Goal: Information Seeking & Learning: Learn about a topic

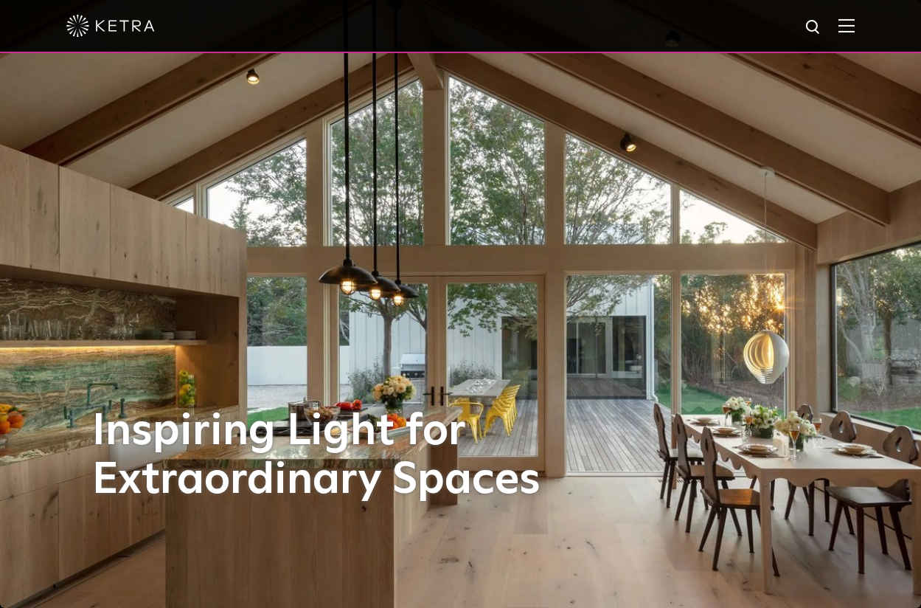
click at [853, 25] on img at bounding box center [847, 25] width 16 height 14
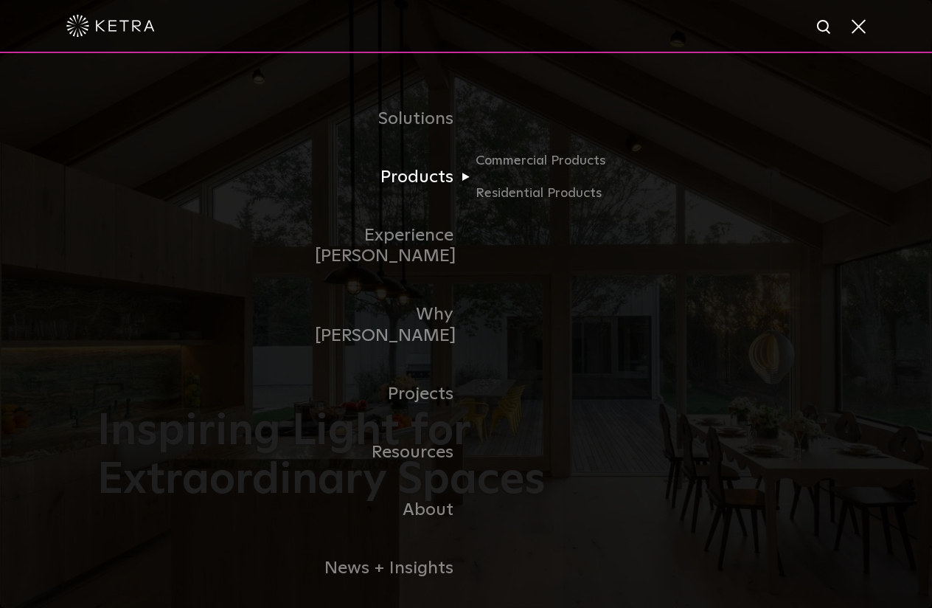
click at [443, 178] on link "Products" at bounding box center [390, 177] width 151 height 58
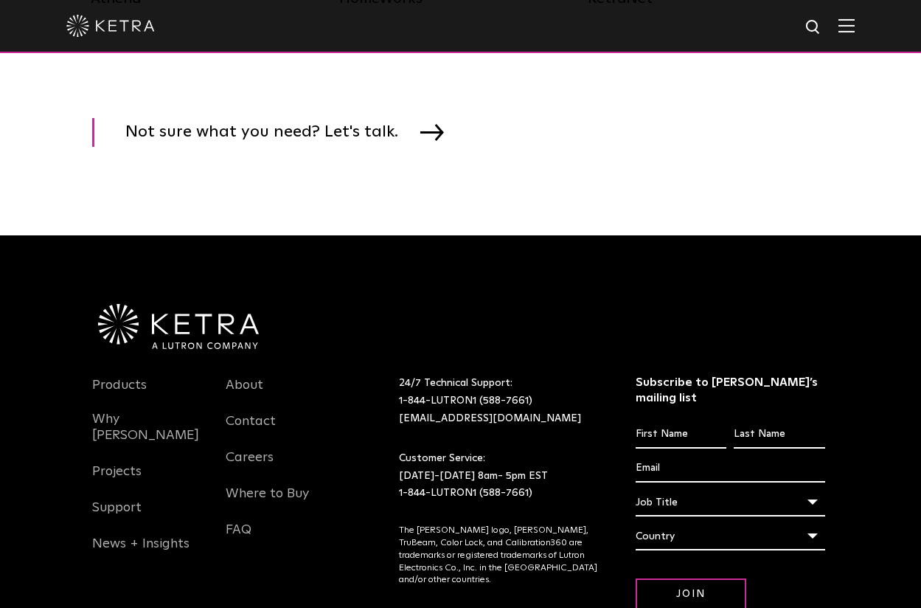
scroll to position [2620, 0]
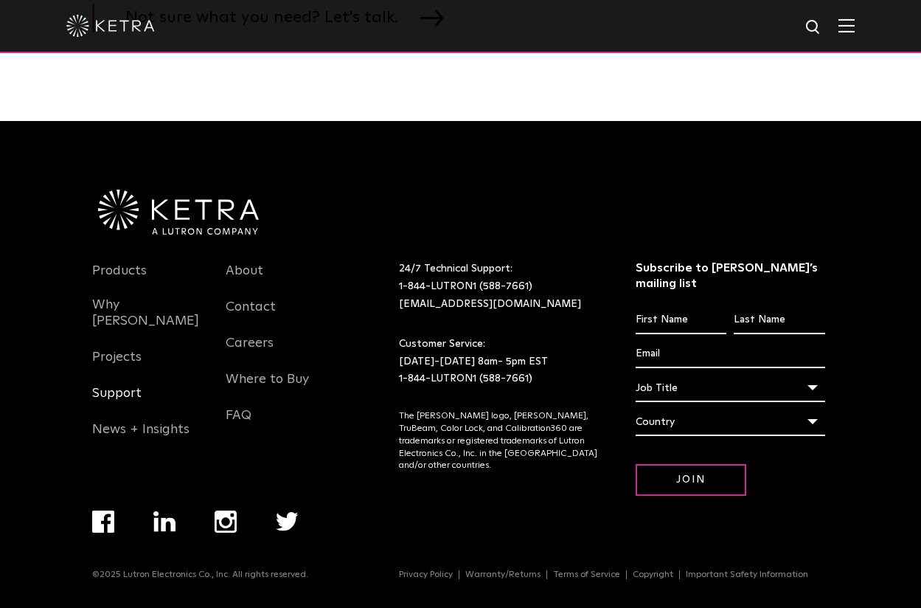
click at [120, 394] on link "Support" at bounding box center [116, 402] width 49 height 34
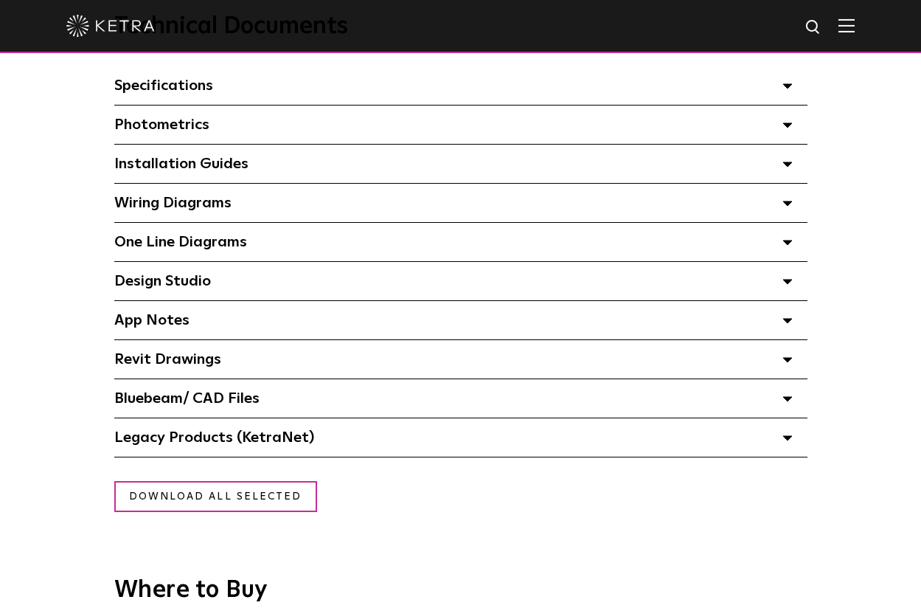
scroll to position [1033, 0]
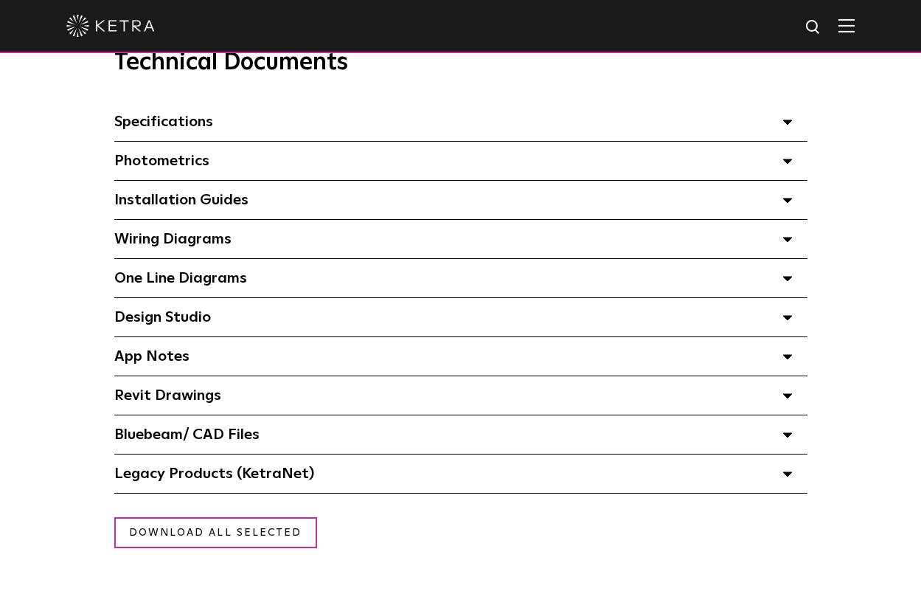
click at [789, 320] on polygon at bounding box center [787, 318] width 9 height 4
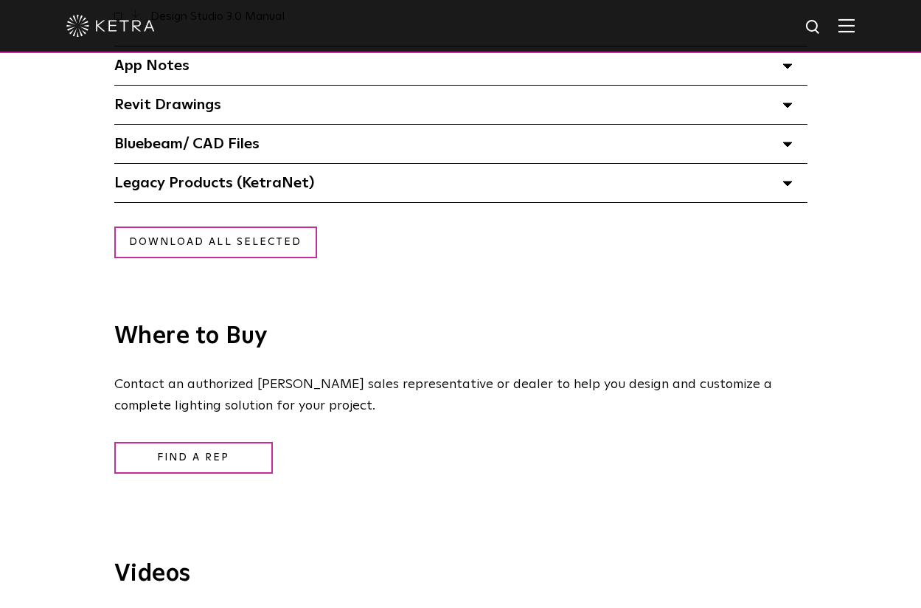
scroll to position [1402, 0]
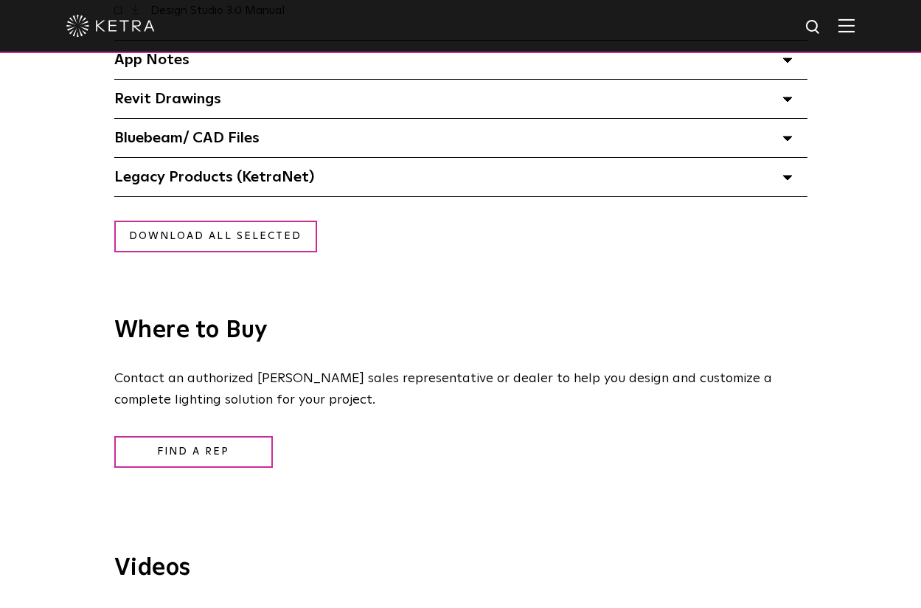
click at [783, 180] on icon at bounding box center [788, 177] width 10 height 5
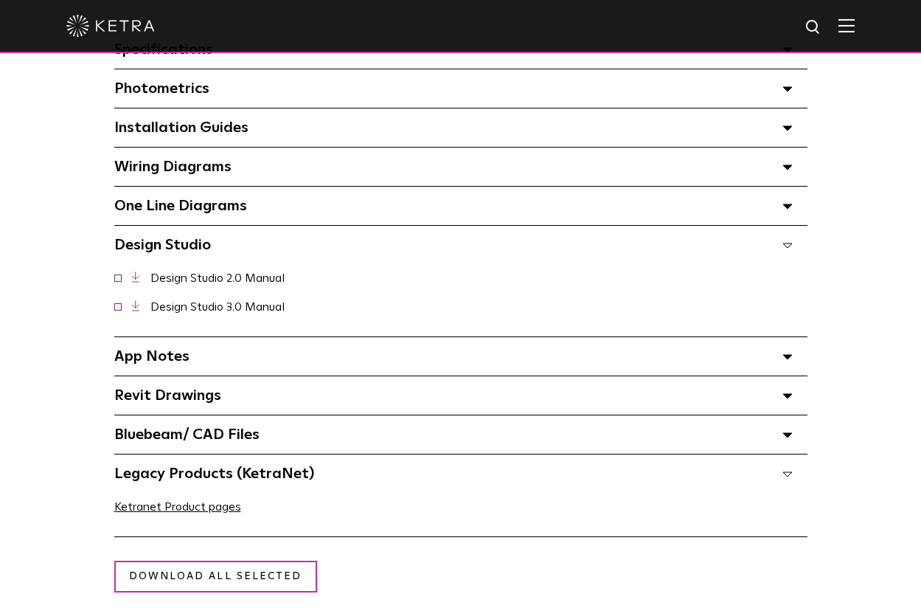
scroll to position [1107, 0]
